Goal: Navigation & Orientation: Find specific page/section

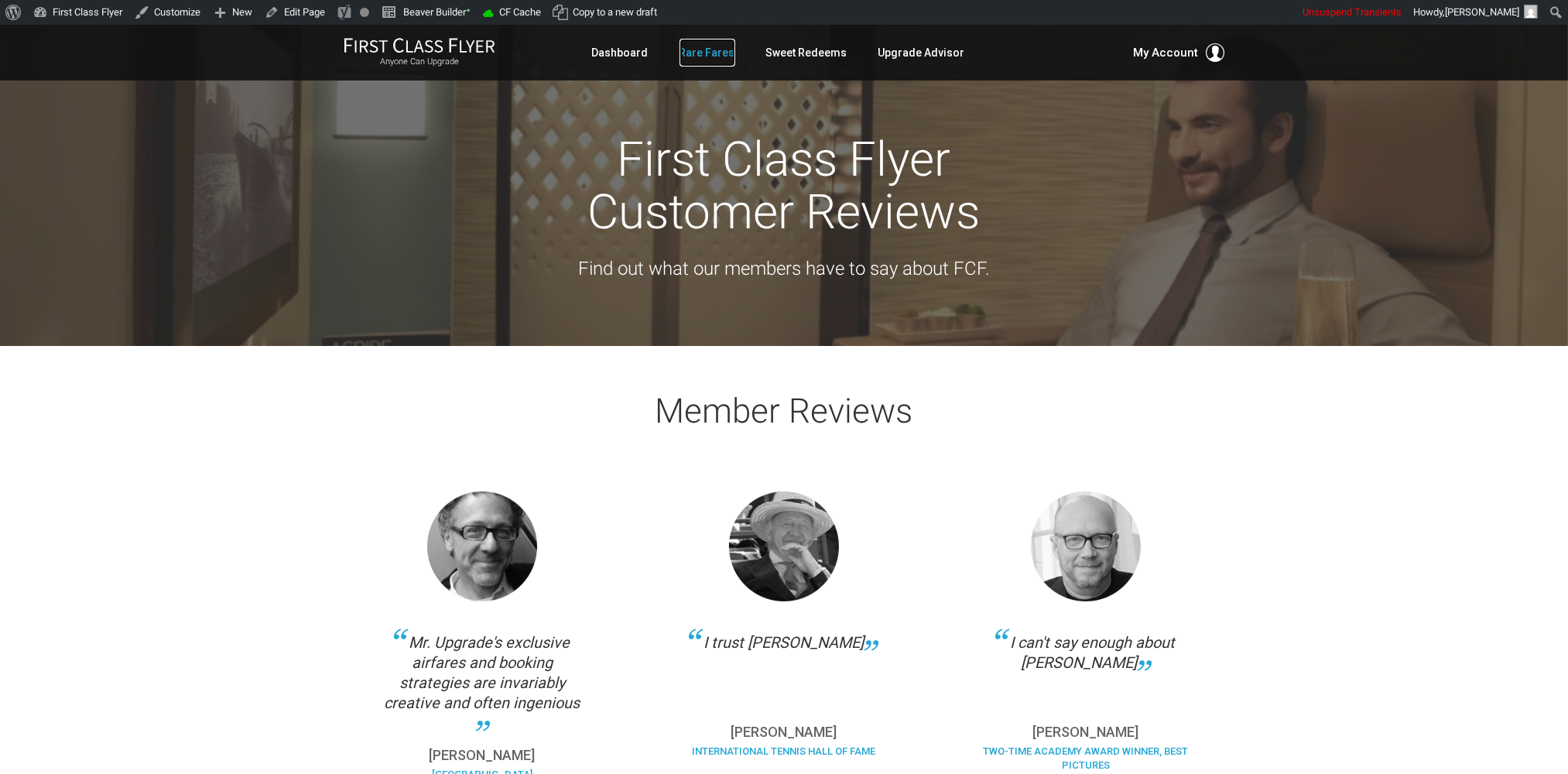
click at [692, 50] on link "Rare Fares" at bounding box center [707, 53] width 55 height 28
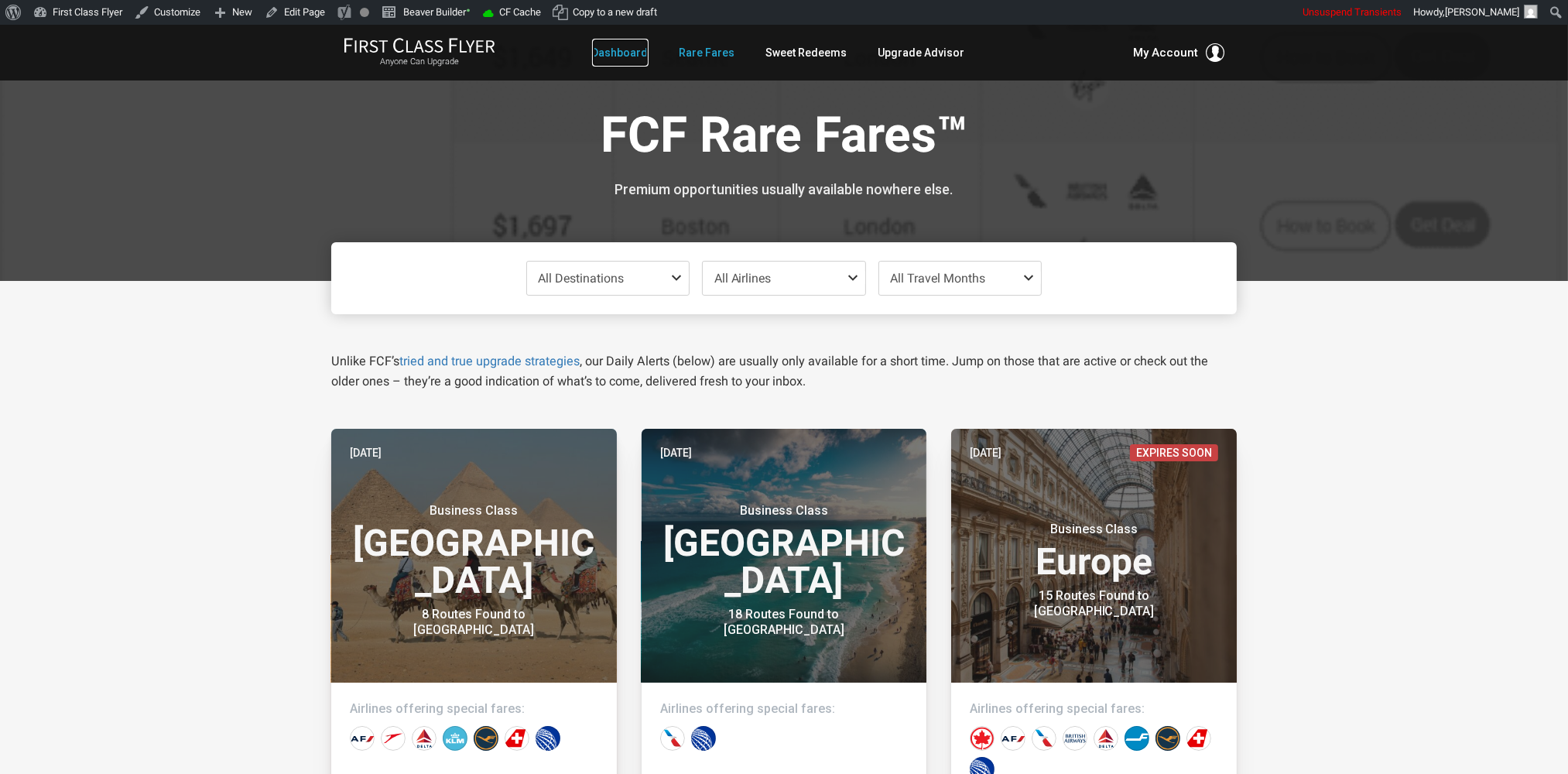
click at [633, 50] on link "Dashboard" at bounding box center [621, 53] width 56 height 28
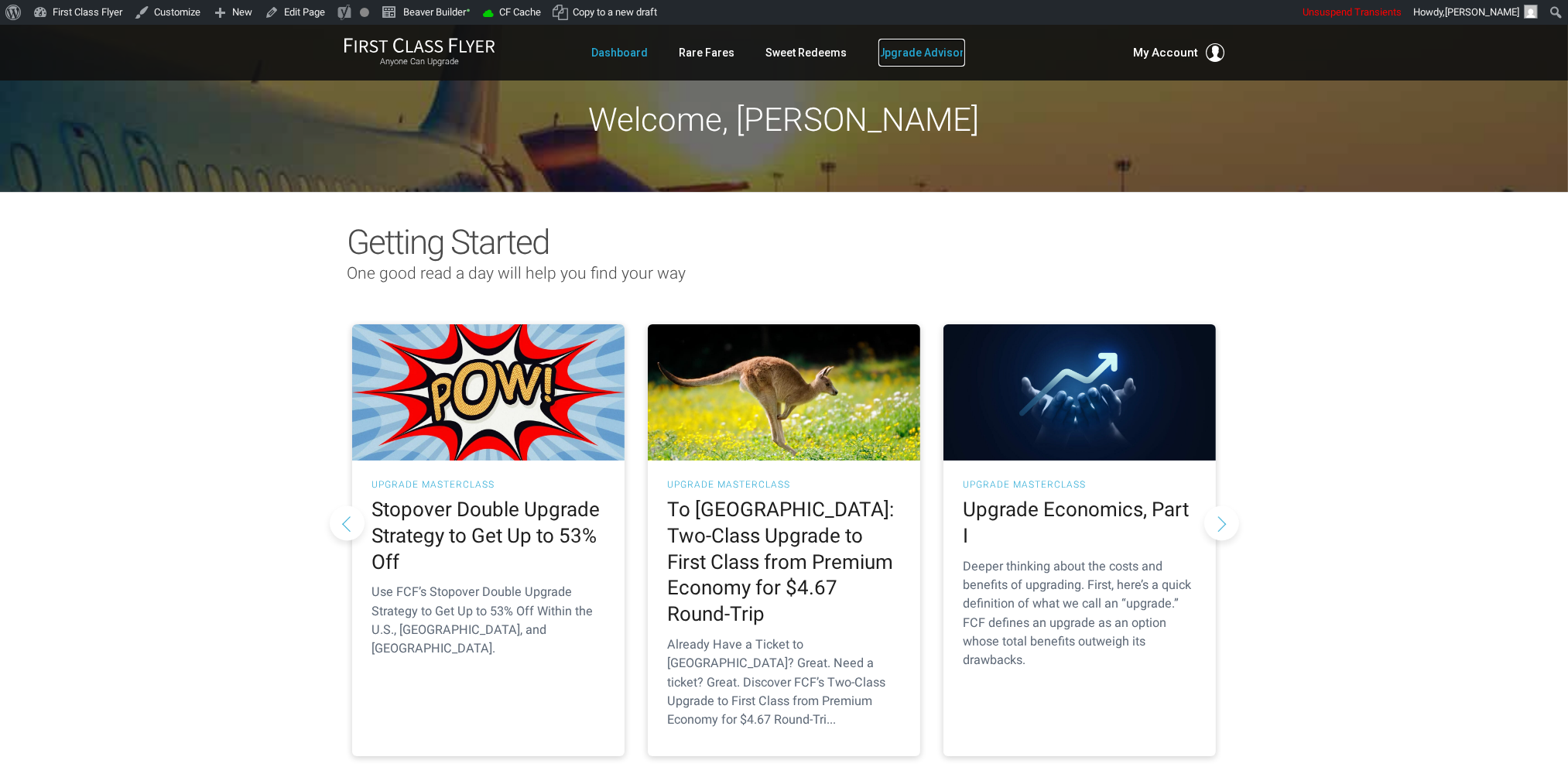
click at [900, 45] on link "Upgrade Advisor" at bounding box center [922, 53] width 86 height 28
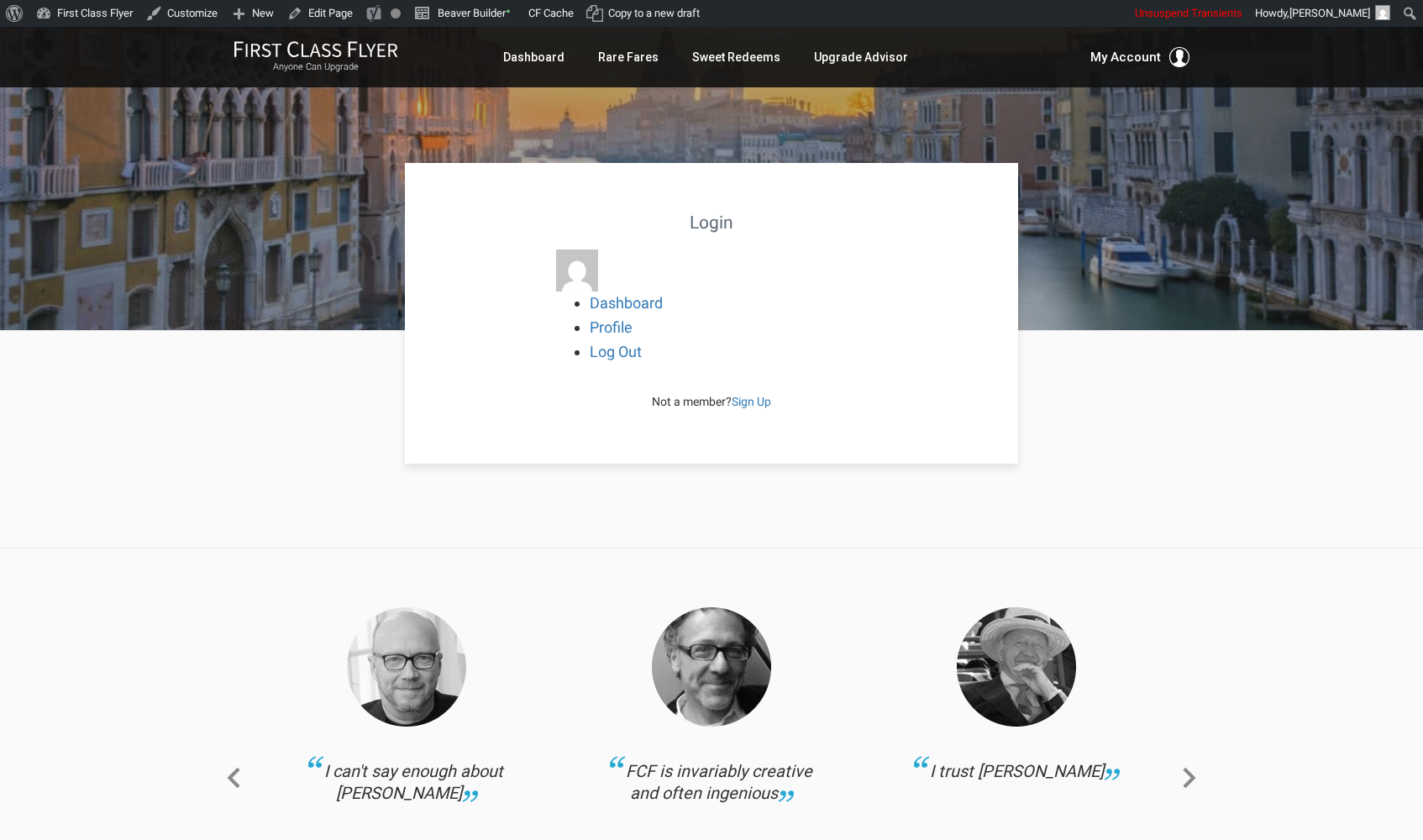
click at [868, 99] on div at bounding box center [711, 162] width 1423 height 337
click at [82, 14] on link "First Class Flyer" at bounding box center [85, 13] width 110 height 27
